Goal: Find specific page/section: Find specific page/section

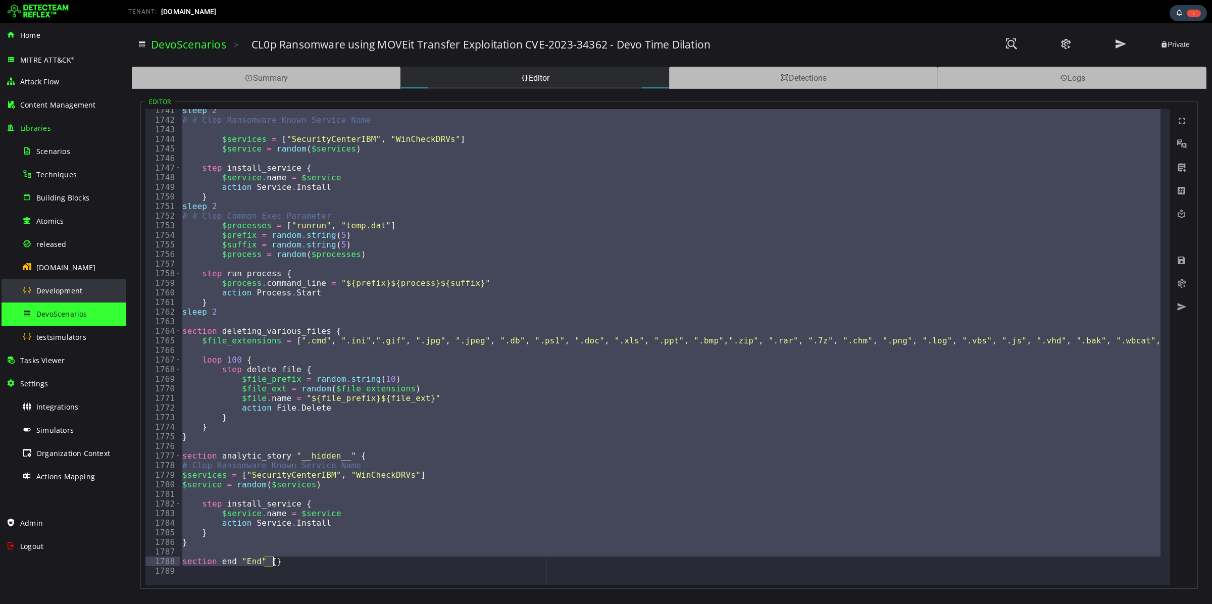
scroll to position [16086, 0]
click at [63, 272] on div "[DOMAIN_NAME]" at bounding box center [71, 267] width 98 height 23
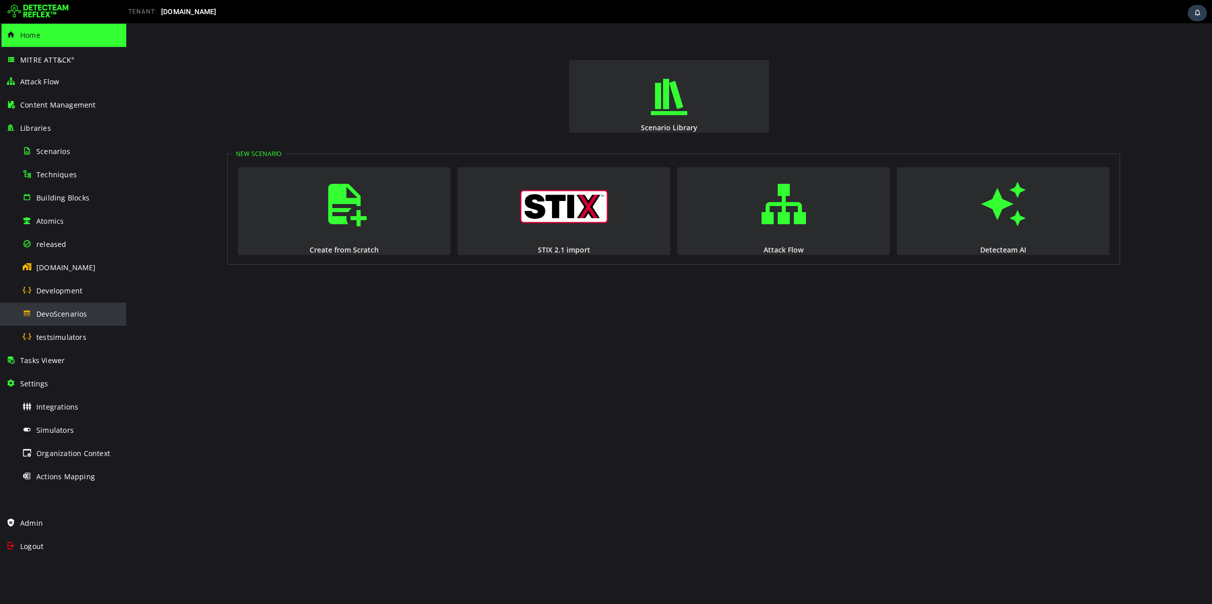
click at [86, 311] on span "DevoScenarios" at bounding box center [61, 314] width 51 height 10
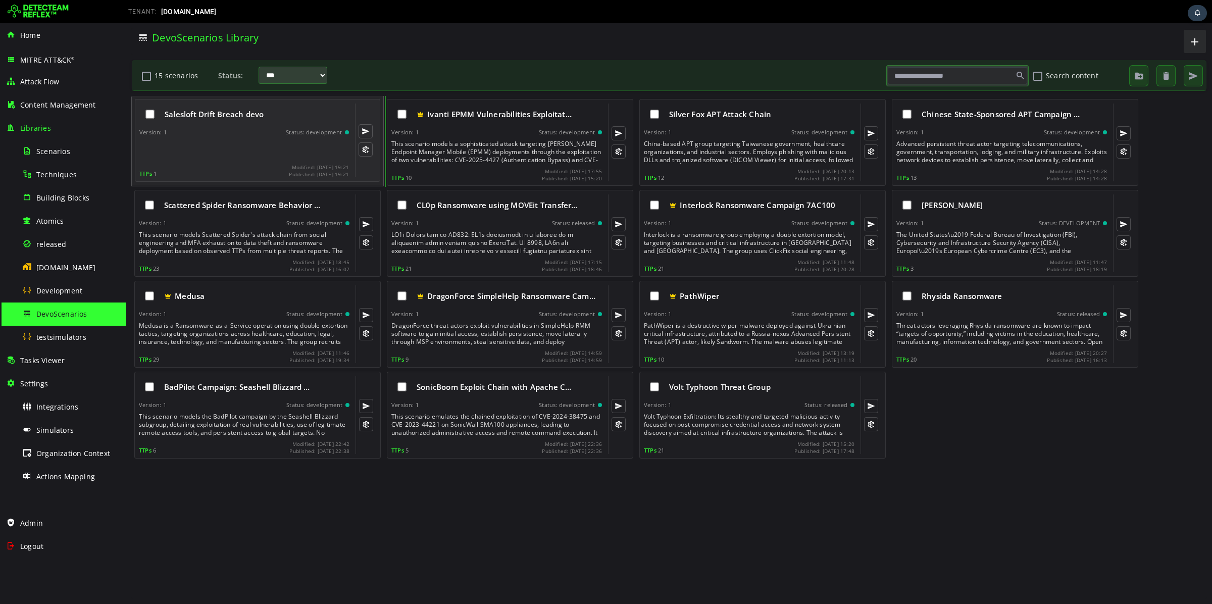
click at [219, 147] on div at bounding box center [245, 150] width 212 height 20
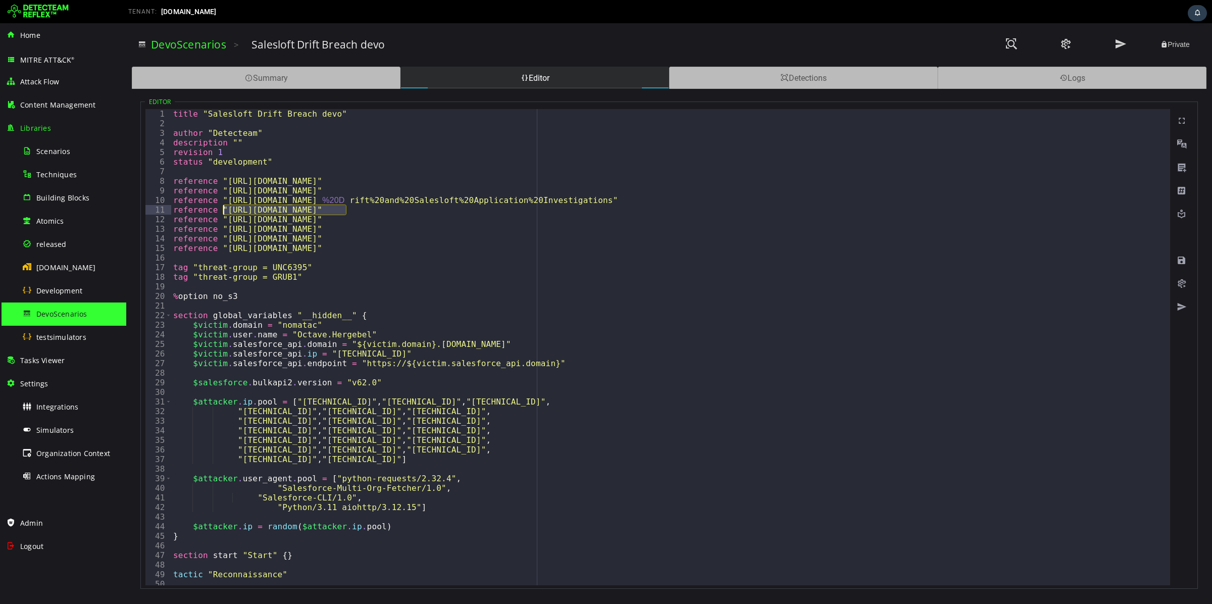
drag, startPoint x: 349, startPoint y: 209, endPoint x: 223, endPoint y: 210, distance: 125.3
click at [223, 210] on div "title "Salesloft Drift Breach devo" author "Detecteam" description "" revision …" at bounding box center [948, 352] width 1554 height 486
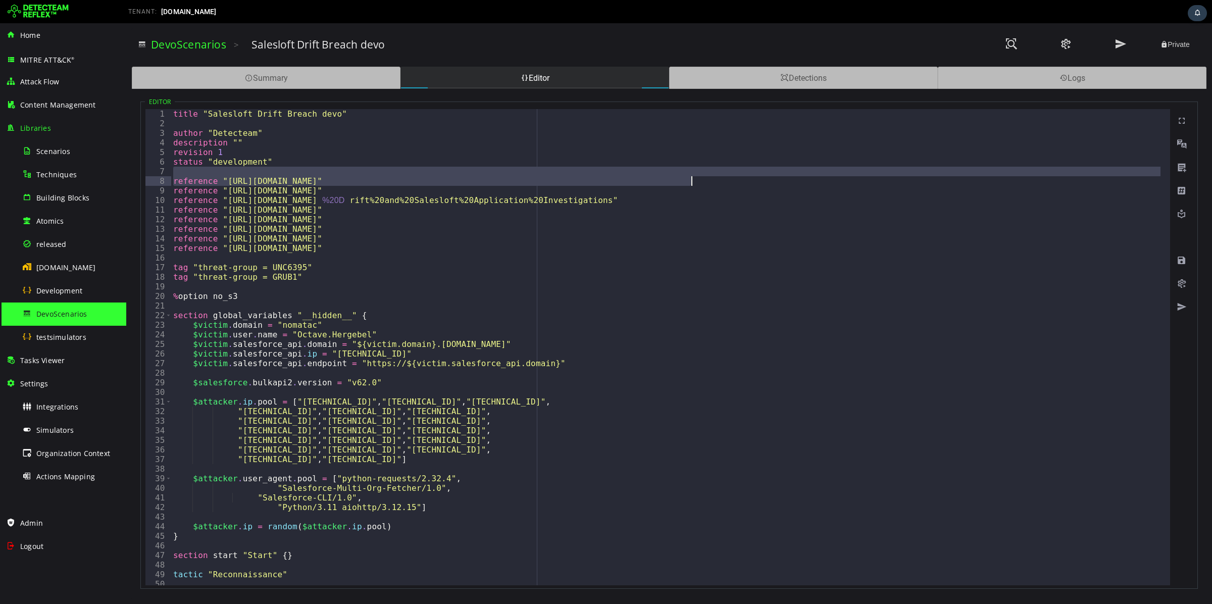
drag, startPoint x: 714, startPoint y: 175, endPoint x: 691, endPoint y: 178, distance: 23.4
click at [691, 178] on div "title "Salesloft Drift Breach devo" author "Detecteam" description "" revision …" at bounding box center [948, 352] width 1554 height 486
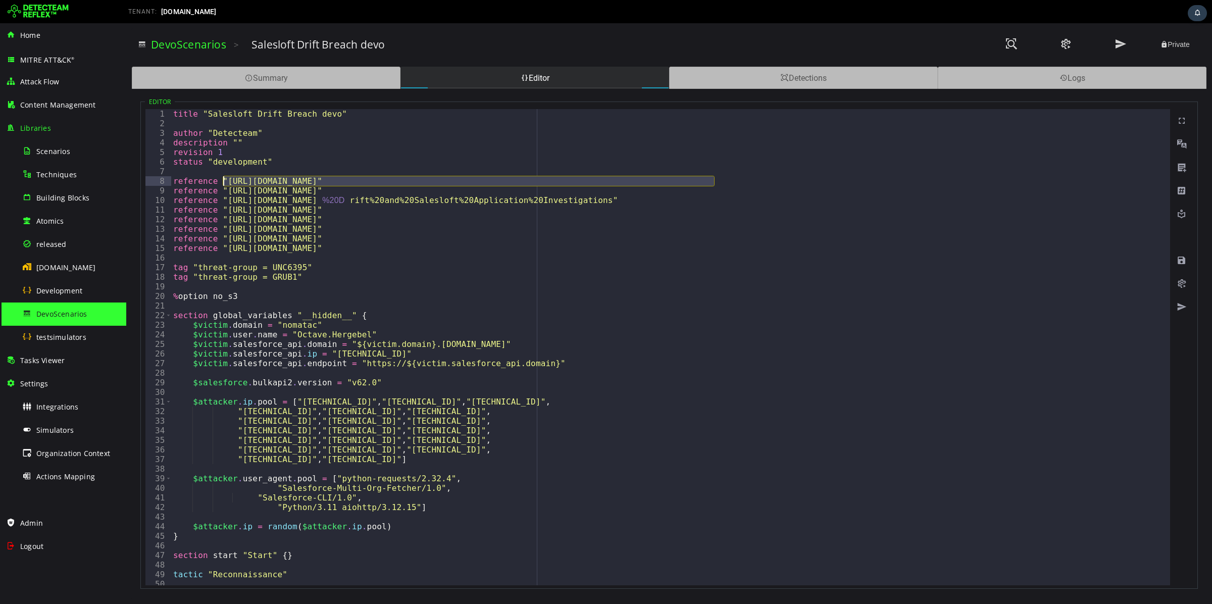
drag, startPoint x: 714, startPoint y: 182, endPoint x: 250, endPoint y: 185, distance: 463.7
click at [231, 185] on div "title "Salesloft Drift Breach devo" author "Detecteam" description "" revision …" at bounding box center [948, 352] width 1554 height 486
drag, startPoint x: 222, startPoint y: 180, endPoint x: 713, endPoint y: 184, distance: 491.0
click at [713, 184] on div "title "Salesloft Drift Breach devo" author "Detecteam" description "" revision …" at bounding box center [948, 352] width 1554 height 486
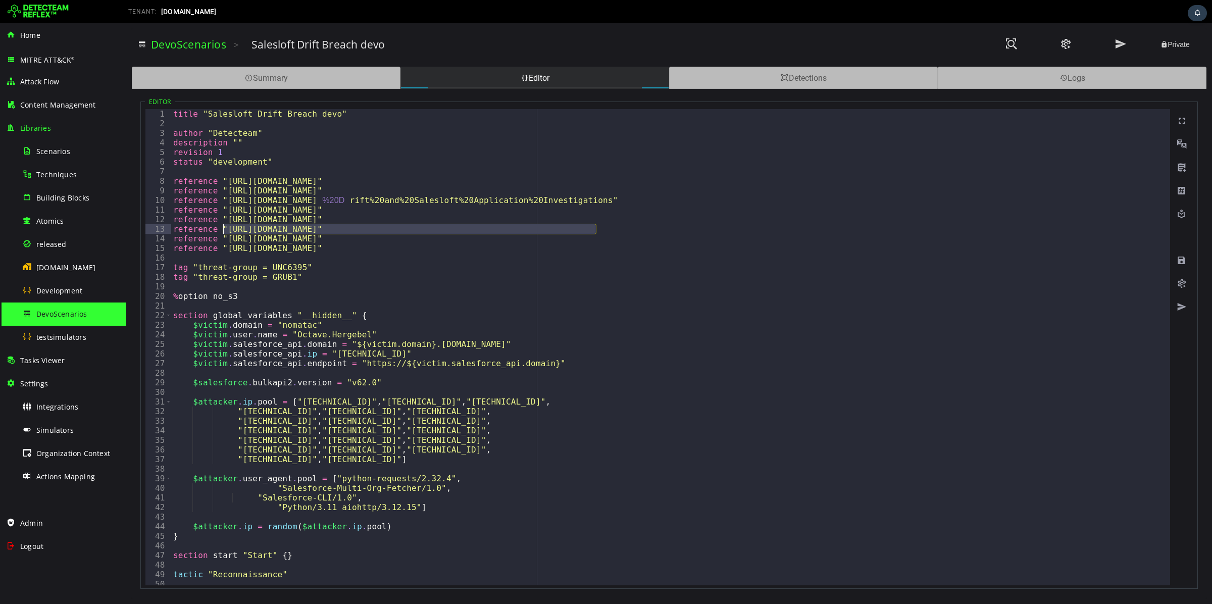
drag, startPoint x: 595, startPoint y: 226, endPoint x: 224, endPoint y: 228, distance: 370.8
click at [224, 228] on div "title "Salesloft Drift Breach devo" author "Detecteam" description "" revision …" at bounding box center [948, 352] width 1554 height 486
type textarea "**********"
